Goal: Find specific page/section: Find specific page/section

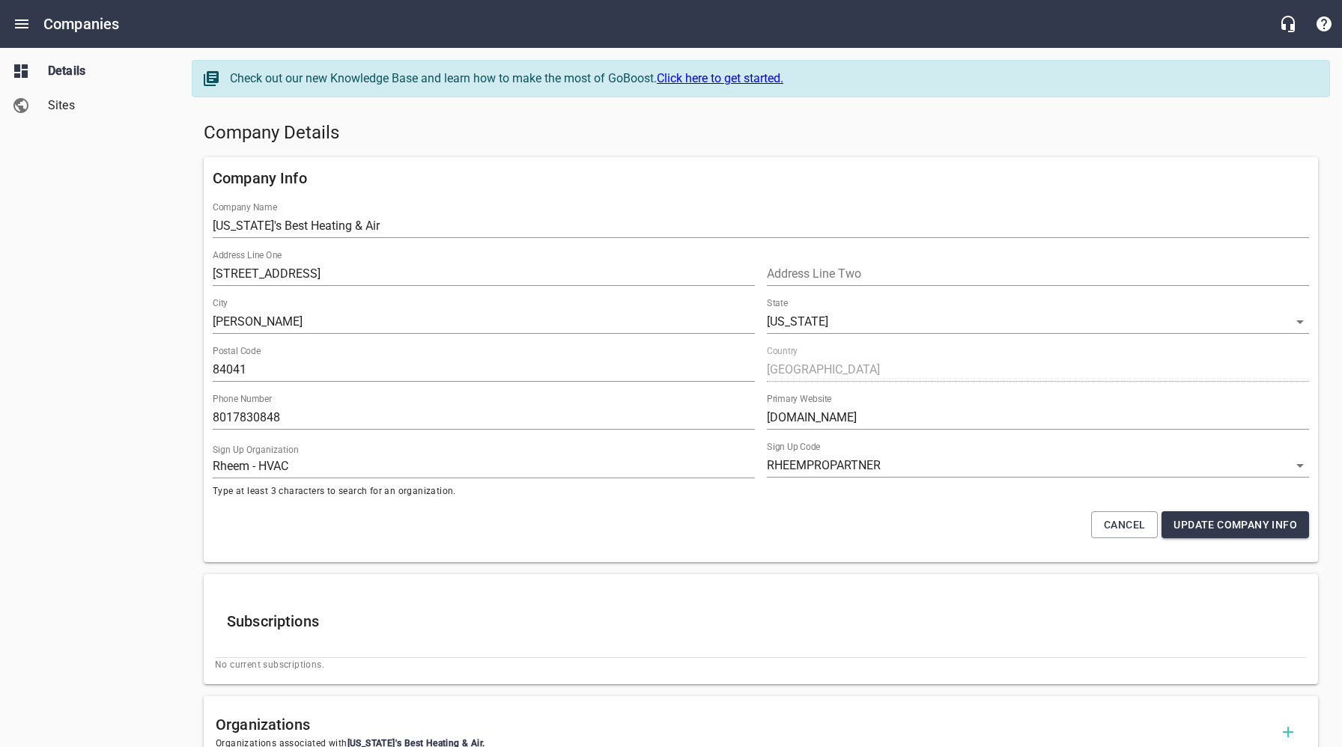
select select "[US_STATE]"
select select "62"
click at [603, 131] on h5 "Company Details" at bounding box center [761, 133] width 1114 height 24
click at [810, 141] on h5 "Company Details" at bounding box center [761, 133] width 1114 height 24
click at [115, 258] on div "Details Sites" at bounding box center [90, 373] width 180 height 747
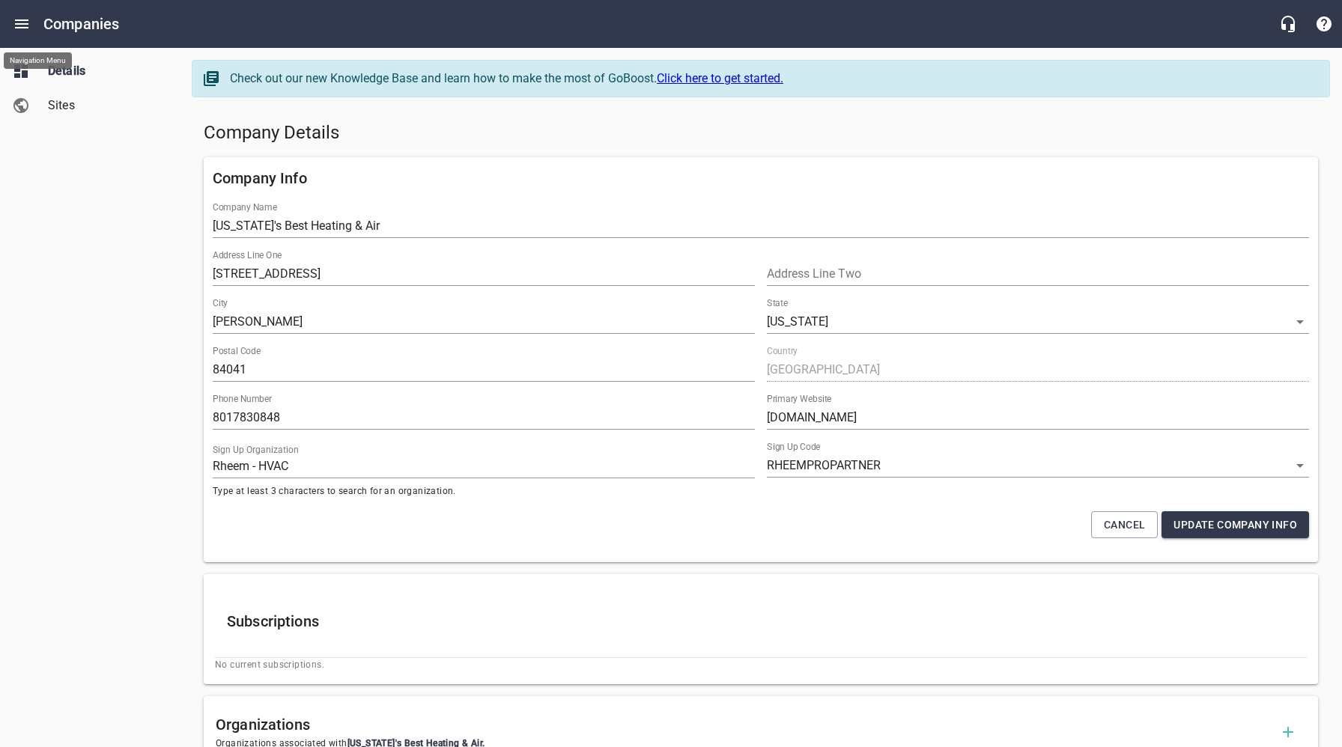
click at [19, 18] on icon "Open drawer" at bounding box center [22, 24] width 18 height 18
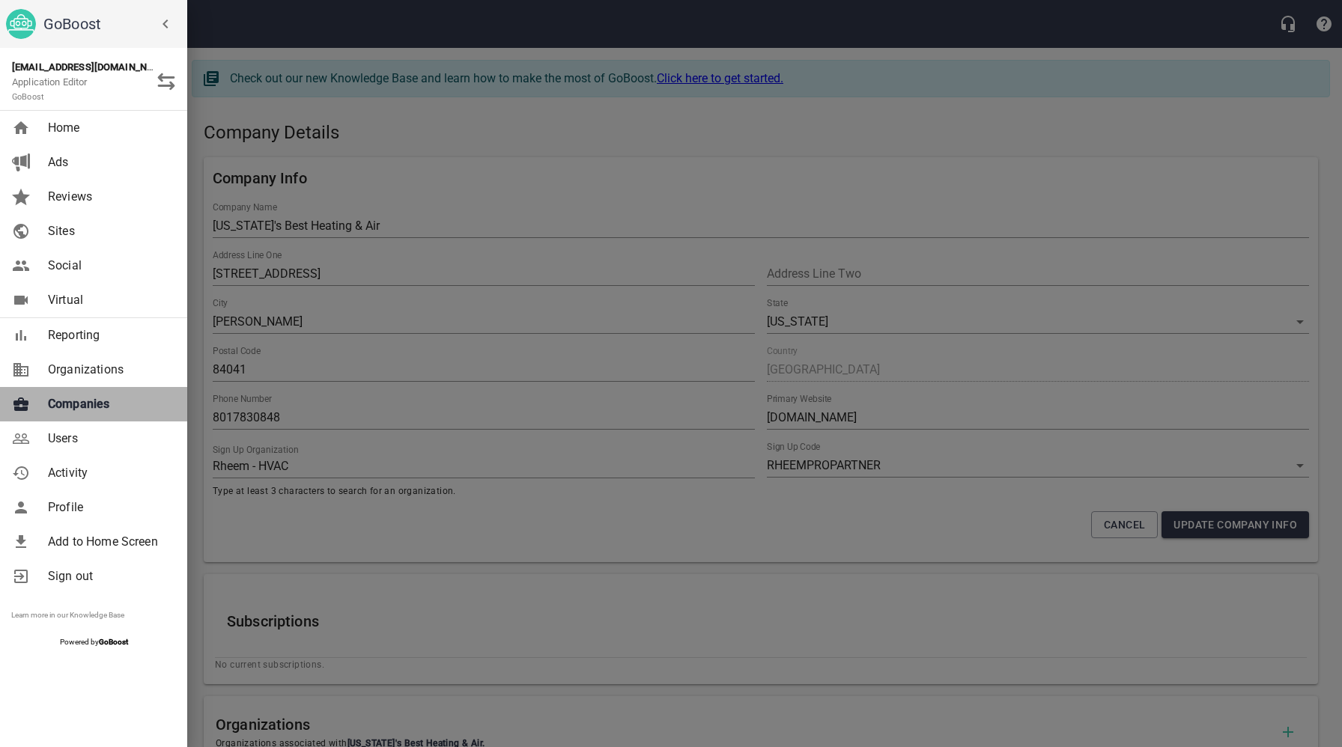
click at [69, 411] on span "Companies" at bounding box center [108, 404] width 121 height 18
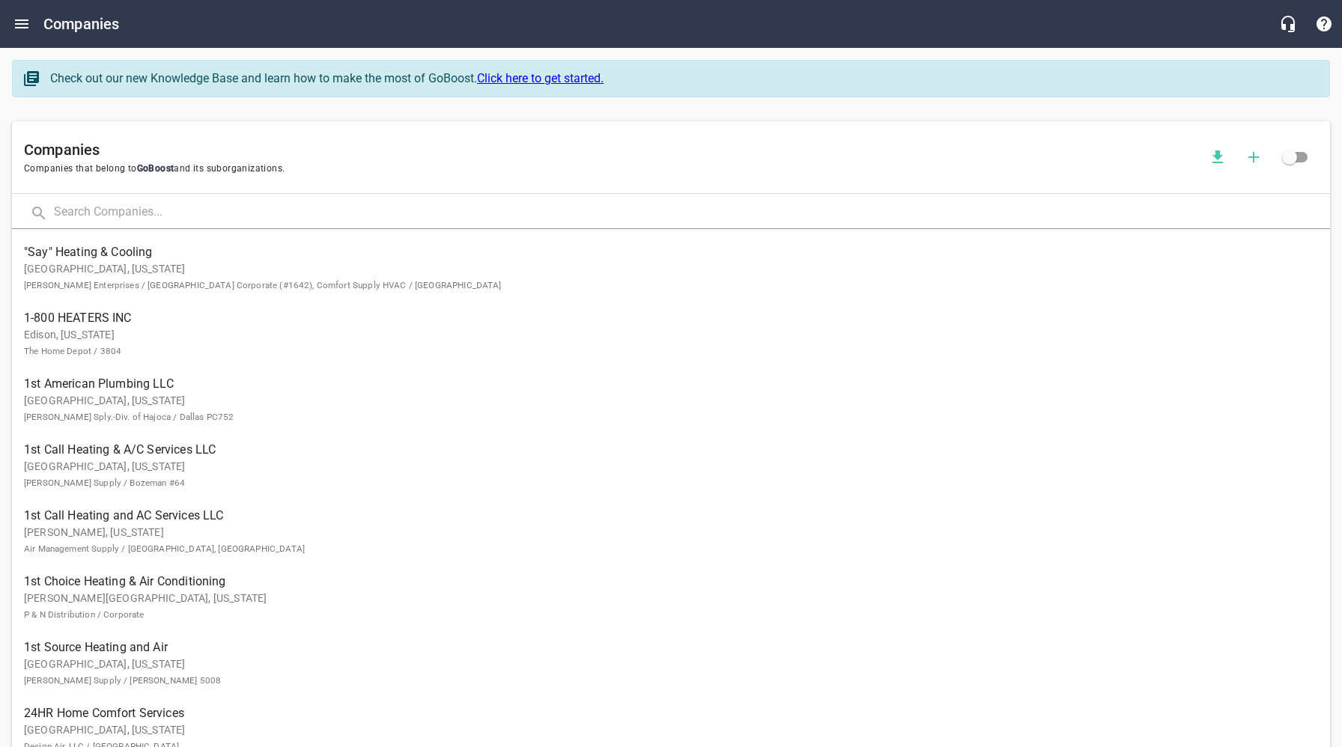
click at [287, 212] on input "text" at bounding box center [692, 213] width 1276 height 32
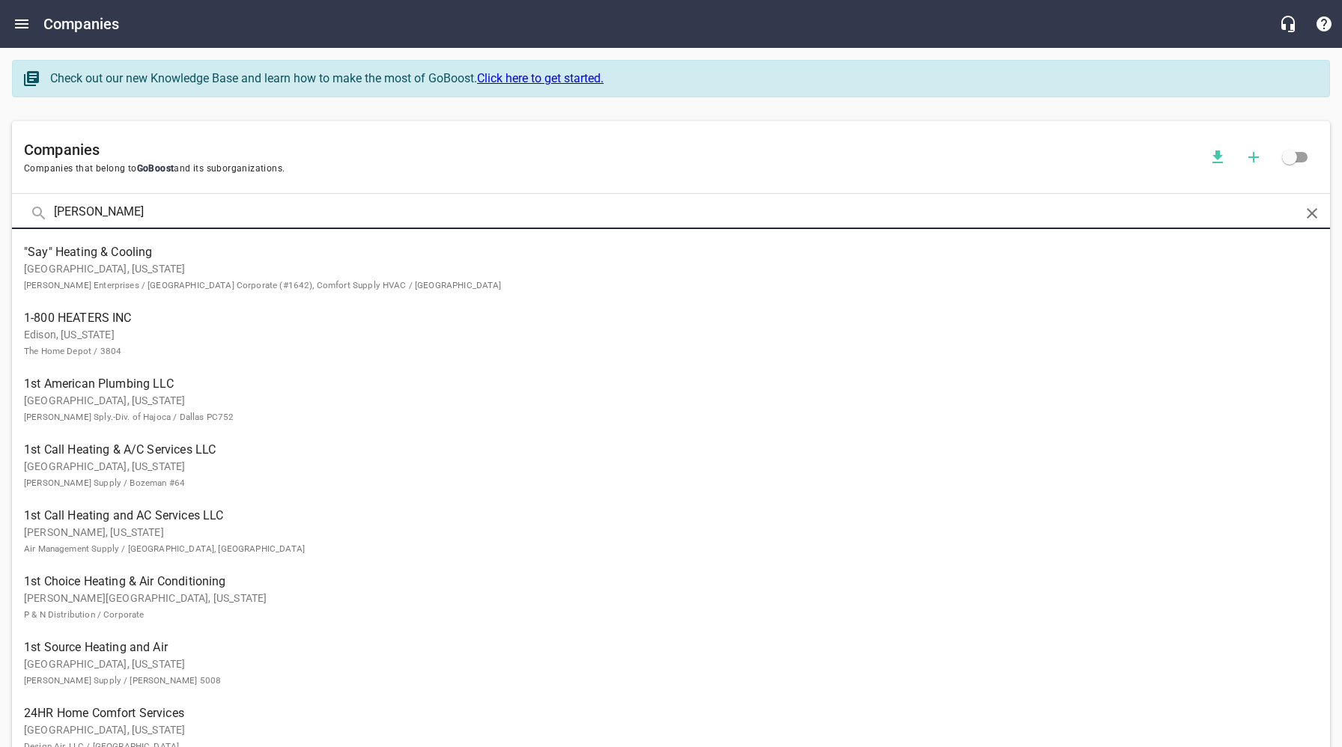
type input "[PERSON_NAME]"
click button at bounding box center [0, 0] width 0 height 0
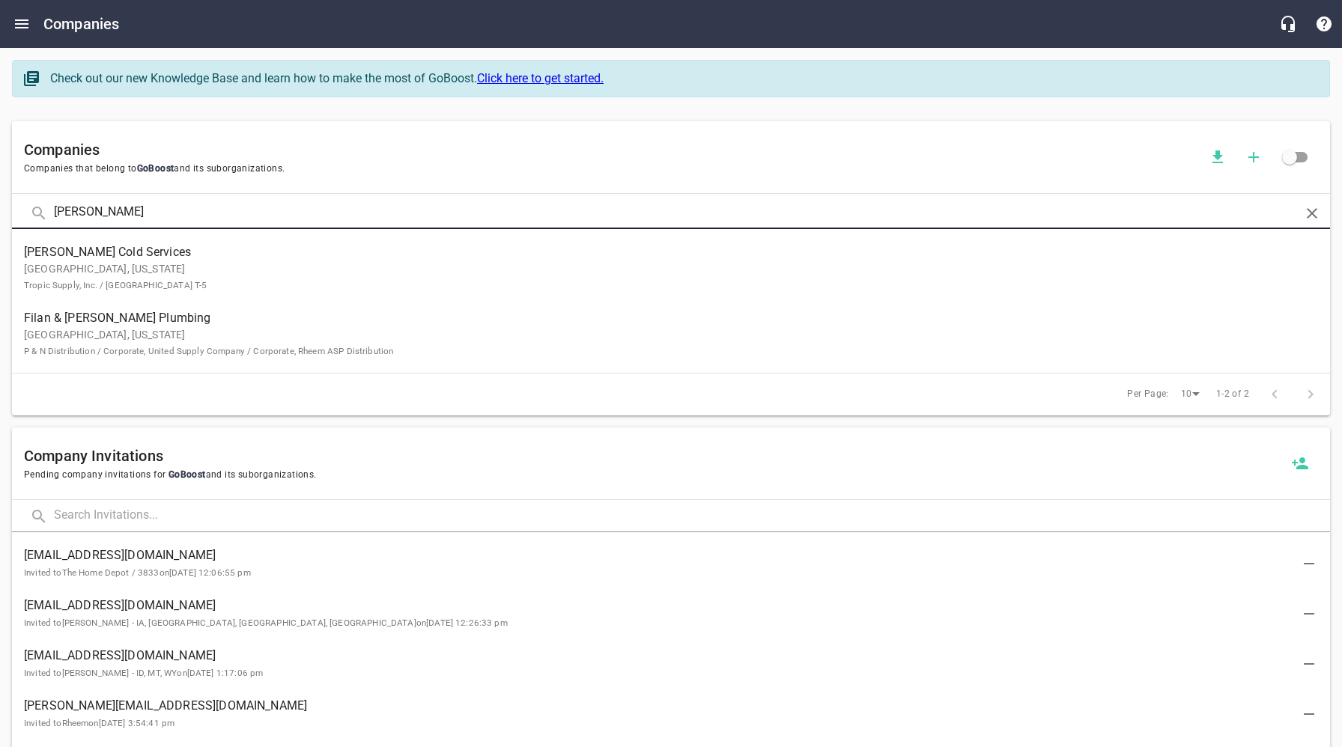
click at [105, 270] on p "[GEOGRAPHIC_DATA], [US_STATE] Tropic Supply, Inc. / [GEOGRAPHIC_DATA] T-5" at bounding box center [659, 276] width 1270 height 31
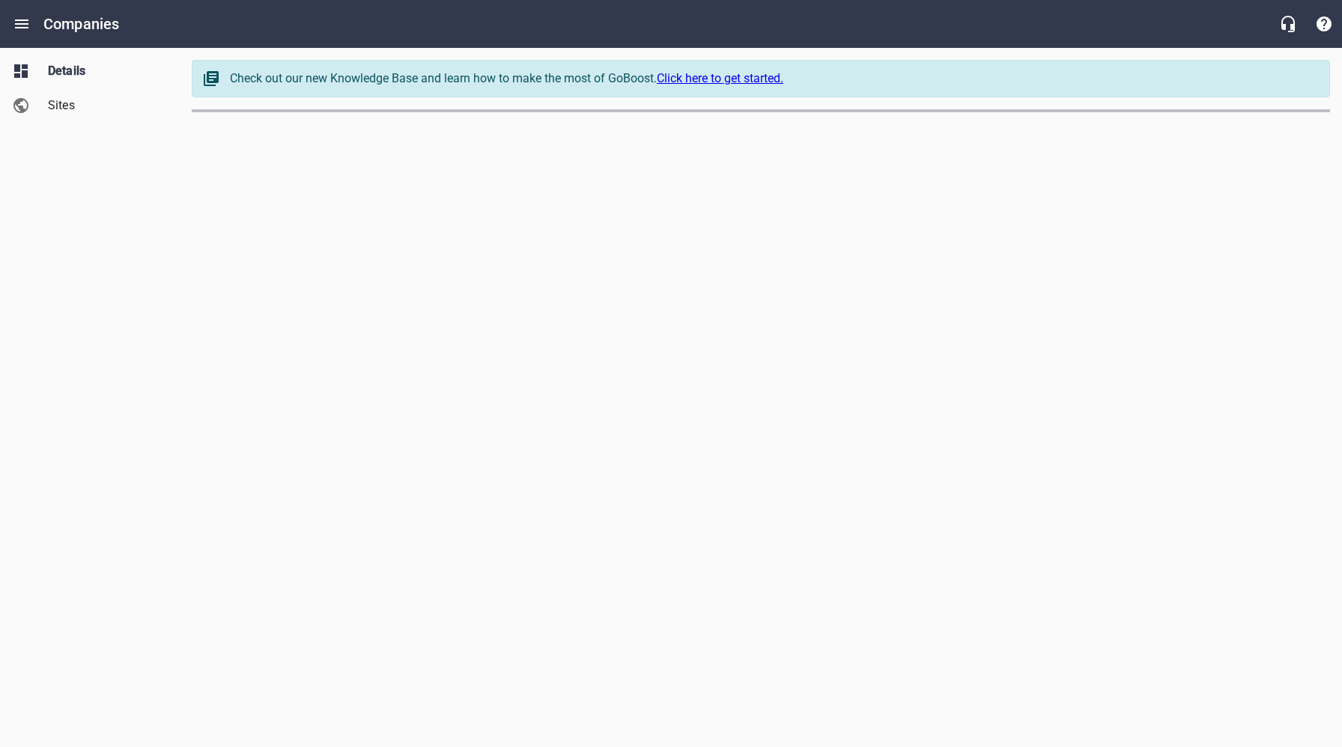
select select "[US_STATE]"
select select "49"
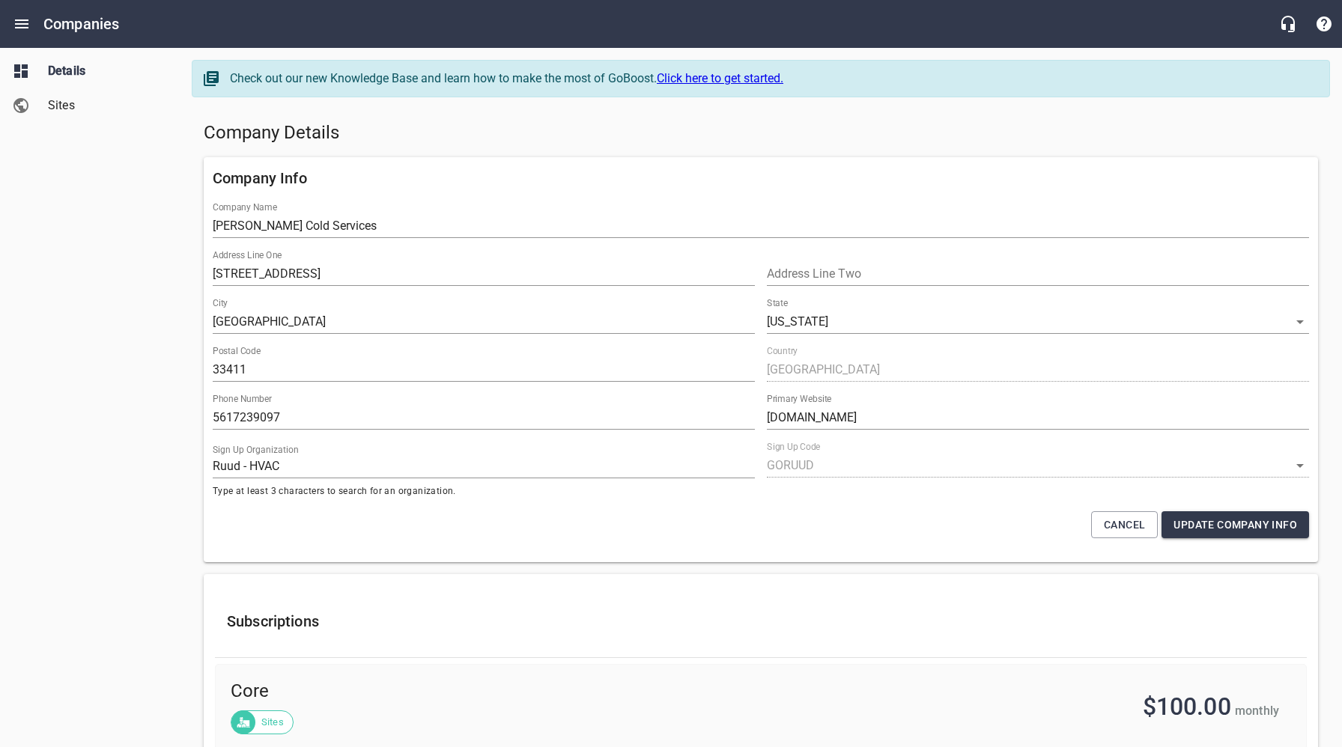
click at [142, 250] on div "Details Sites" at bounding box center [90, 373] width 180 height 747
drag, startPoint x: 291, startPoint y: 417, endPoint x: 198, endPoint y: 416, distance: 92.9
click at [202, 417] on div "Company Info Company Name [PERSON_NAME] Cold Services Address Line [GEOGRAPHIC_…" at bounding box center [761, 359] width 1126 height 417
click at [592, 148] on div "Company Details" at bounding box center [761, 133] width 1126 height 36
